Goal: Check status

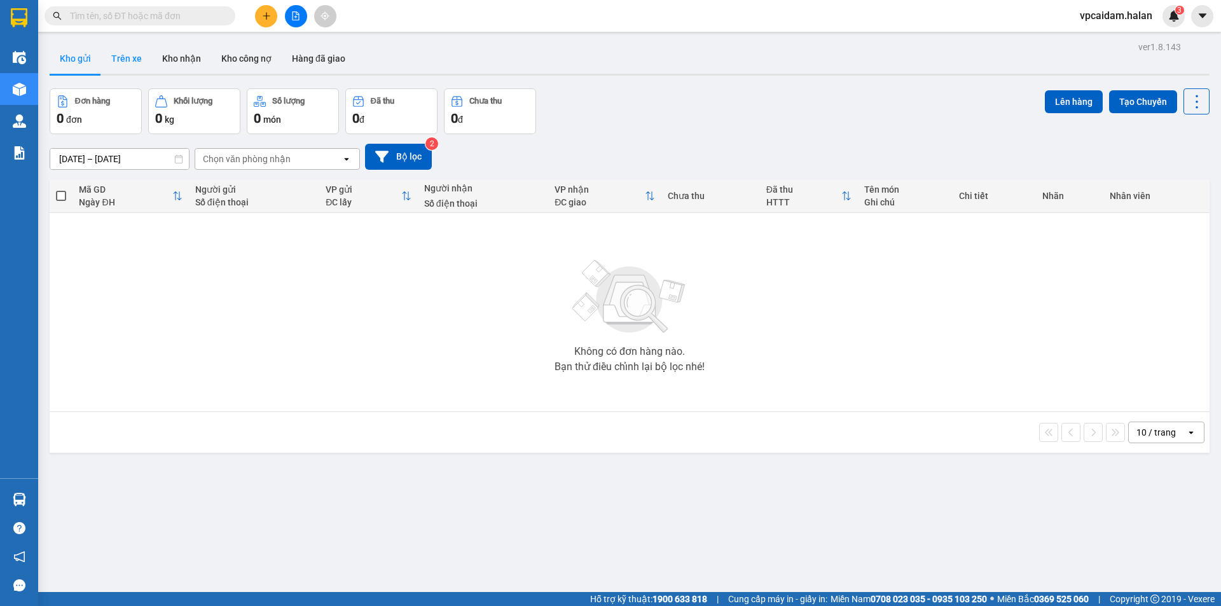
click at [130, 55] on button "Trên xe" at bounding box center [126, 58] width 51 height 31
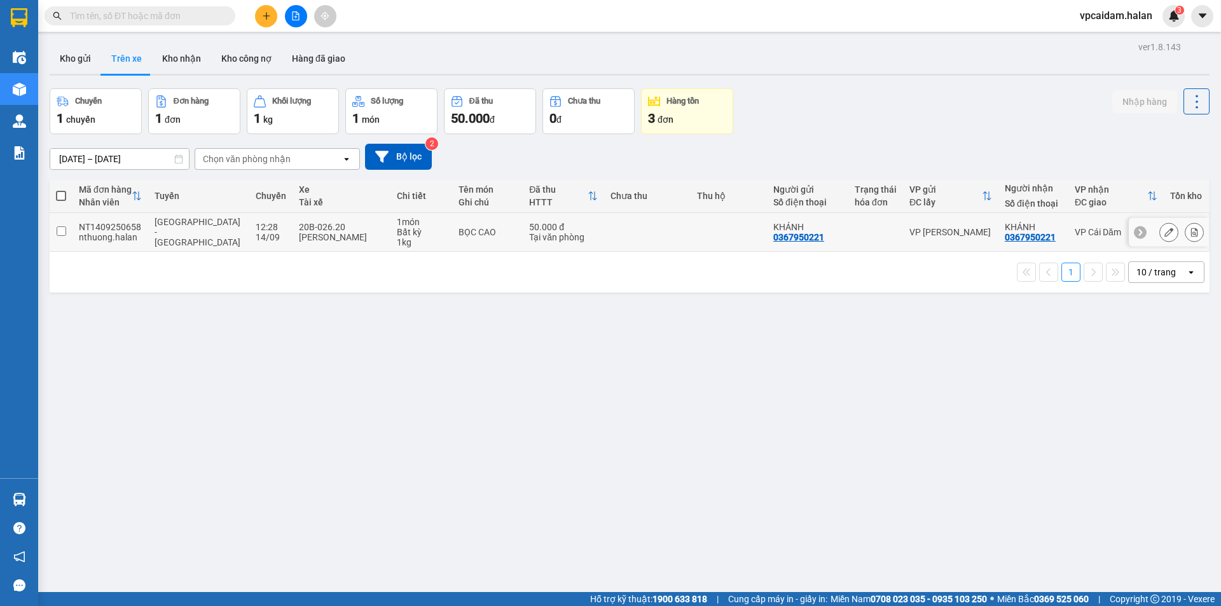
click at [59, 230] on input "checkbox" at bounding box center [62, 231] width 10 height 10
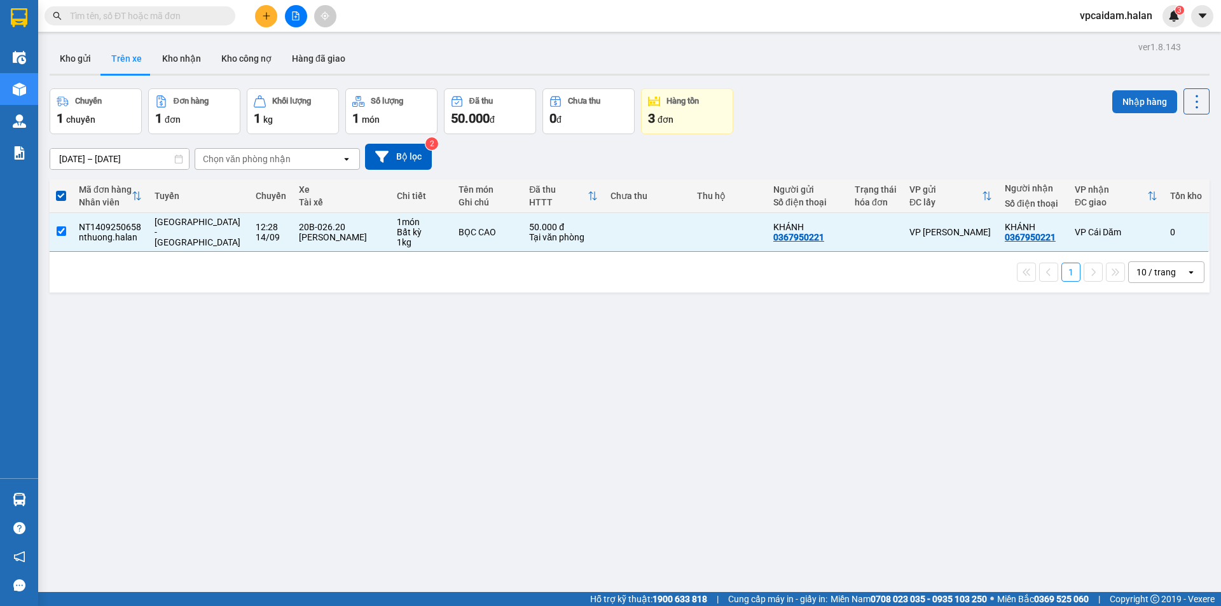
click at [1146, 98] on button "Nhập hàng" at bounding box center [1144, 101] width 65 height 23
checkbox input "false"
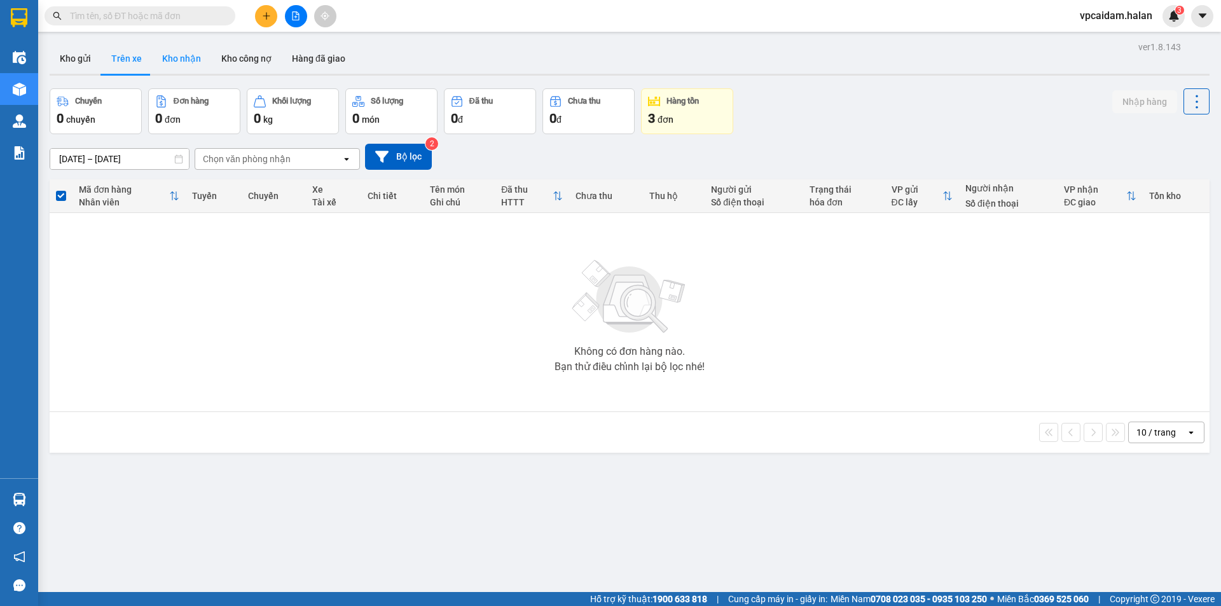
click at [194, 60] on button "Kho nhận" at bounding box center [181, 58] width 59 height 31
type input "[DATE] – [DATE]"
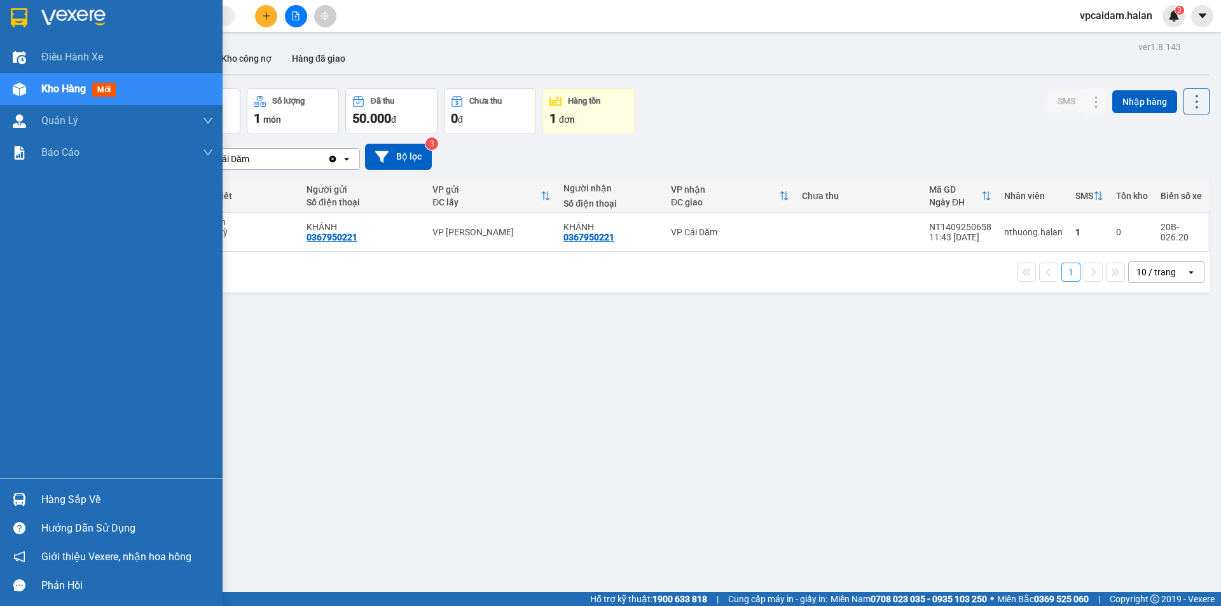
click at [30, 500] on div at bounding box center [19, 499] width 22 height 22
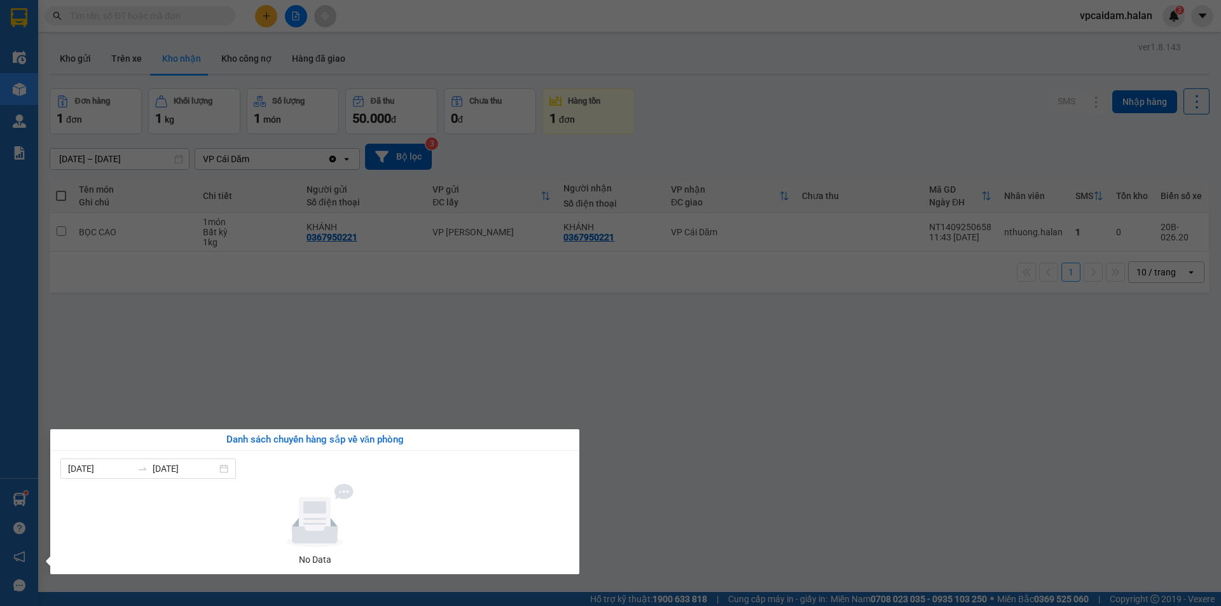
click at [490, 319] on section "Kết quả tìm kiếm ( 0 ) Bộ lọc No Data vpcaidam.halan 3 Điều hành xe Kho hàng mớ…" at bounding box center [610, 303] width 1221 height 606
